Goal: Learn about a topic

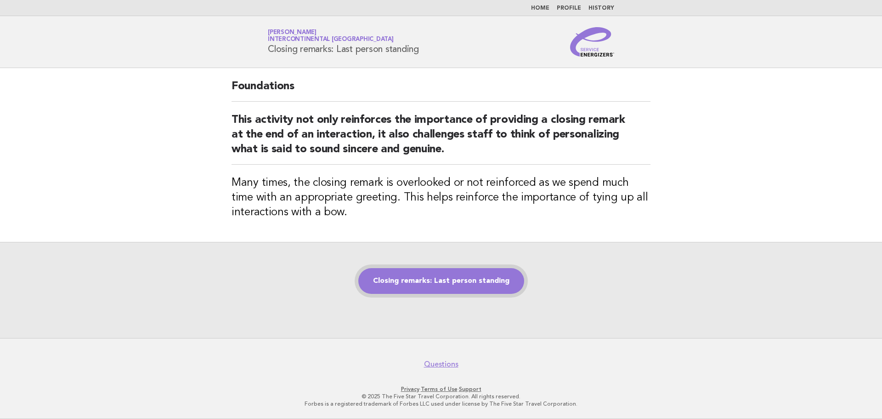
click at [498, 277] on link "Closing remarks: Last person standing" at bounding box center [442, 281] width 166 height 26
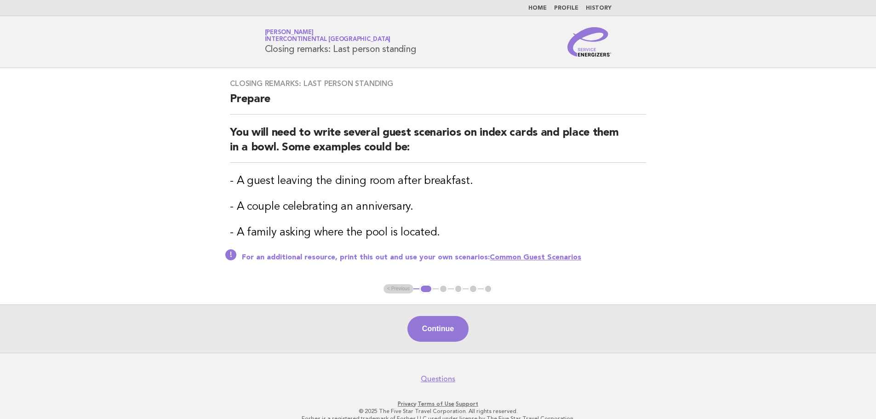
click at [507, 261] on link "Common Guest Scenarios" at bounding box center [535, 257] width 91 height 7
click at [448, 332] on button "Continue" at bounding box center [437, 329] width 61 height 26
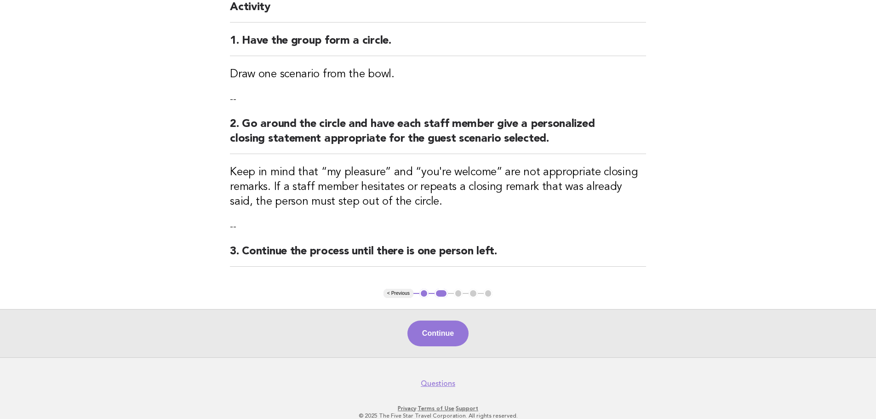
click at [454, 325] on button "Continue" at bounding box center [437, 333] width 61 height 26
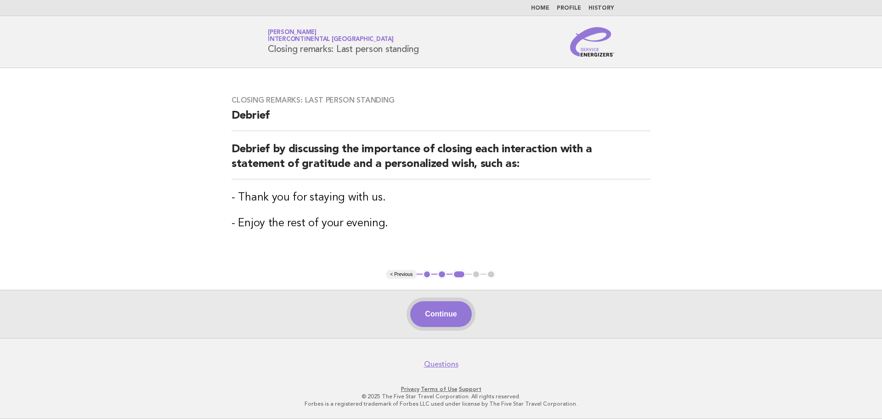
click at [457, 318] on button "Continue" at bounding box center [440, 314] width 61 height 26
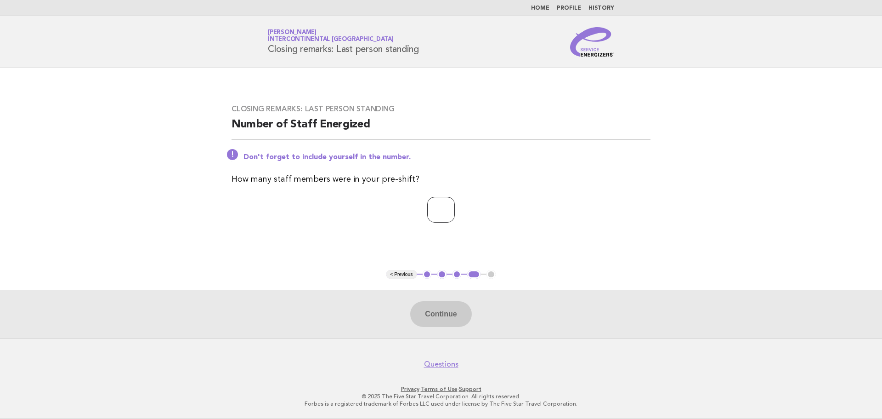
click at [444, 206] on input "number" at bounding box center [441, 210] width 28 height 26
type input "**"
click at [432, 319] on button "Continue" at bounding box center [440, 314] width 61 height 26
